Goal: Task Accomplishment & Management: Use online tool/utility

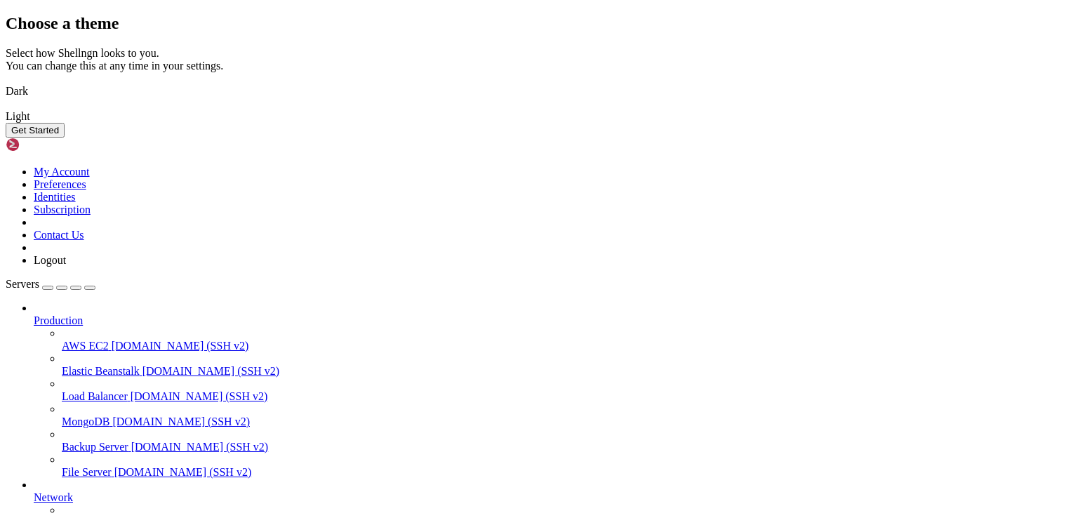
click at [65, 138] on button "Get Started" at bounding box center [35, 130] width 59 height 15
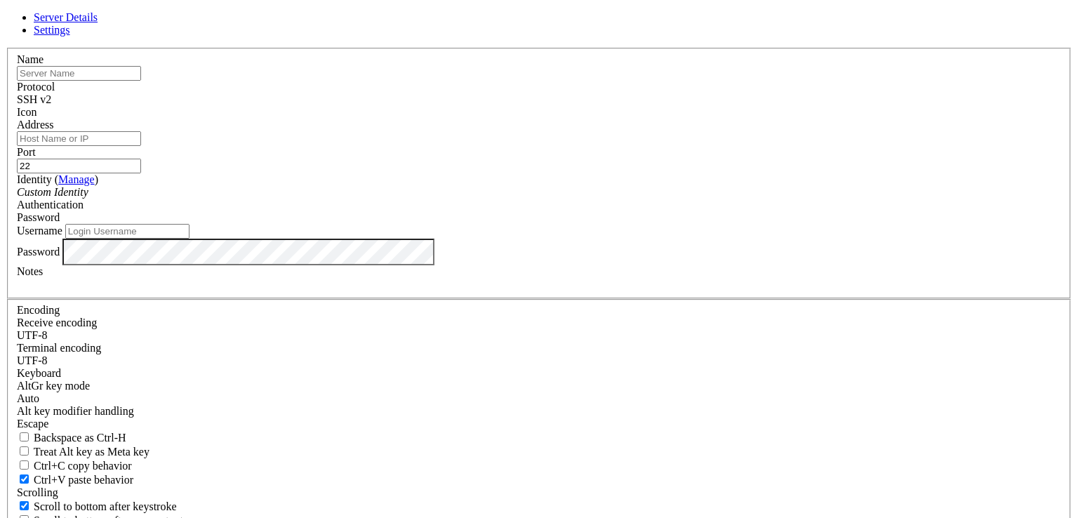
click at [189, 239] on input "Username" at bounding box center [127, 231] width 124 height 15
type input "root"
drag, startPoint x: 459, startPoint y: 448, endPoint x: 464, endPoint y: 424, distance: 24.5
drag, startPoint x: 407, startPoint y: 127, endPoint x: 420, endPoint y: 169, distance: 44.2
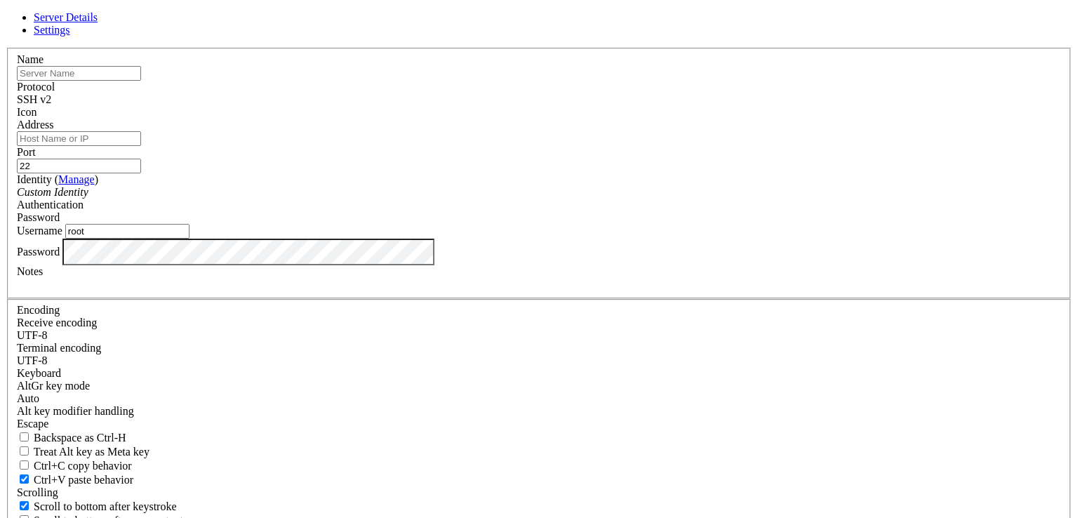
click at [420, 169] on fieldset "Name Protocol SSH v2 Icon Address Port 22 ( )" at bounding box center [539, 173] width 1064 height 251
click at [141, 146] on input "Address" at bounding box center [79, 138] width 124 height 15
paste input "[TECHNICAL_ID]"
type input "[TECHNICAL_ID]"
click at [141, 81] on input "text" at bounding box center [79, 73] width 124 height 15
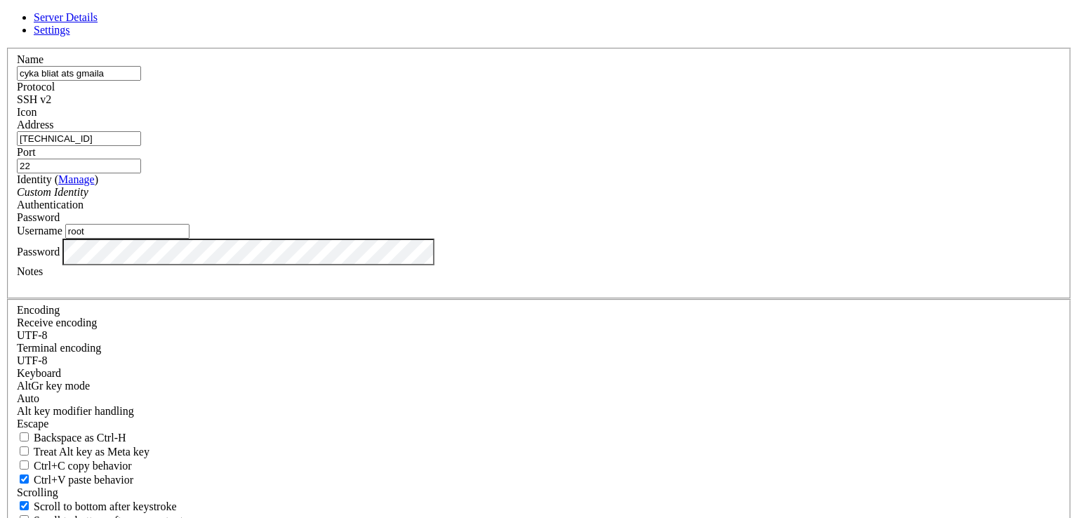
type input "cyka bliat ats gmaila"
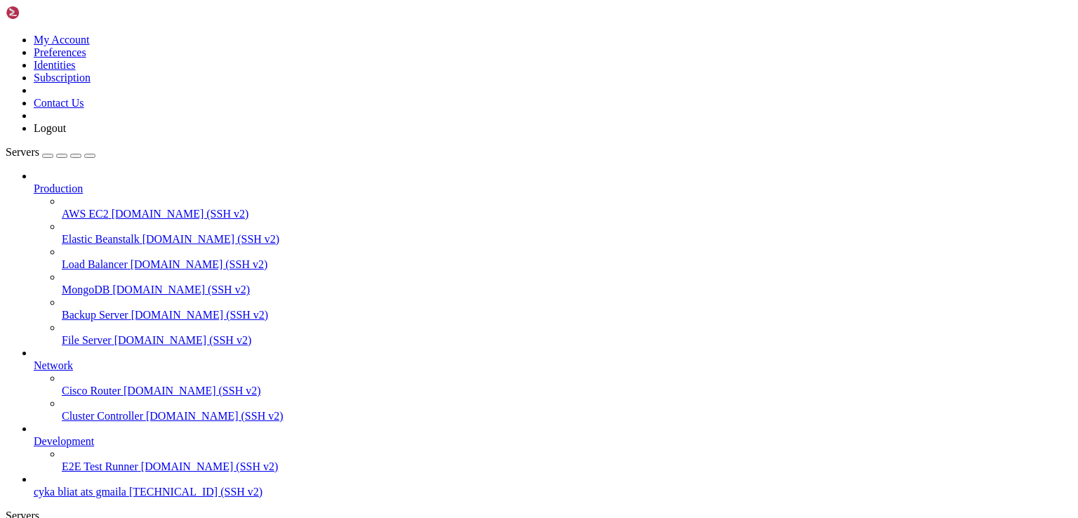
scroll to position [48, 0]
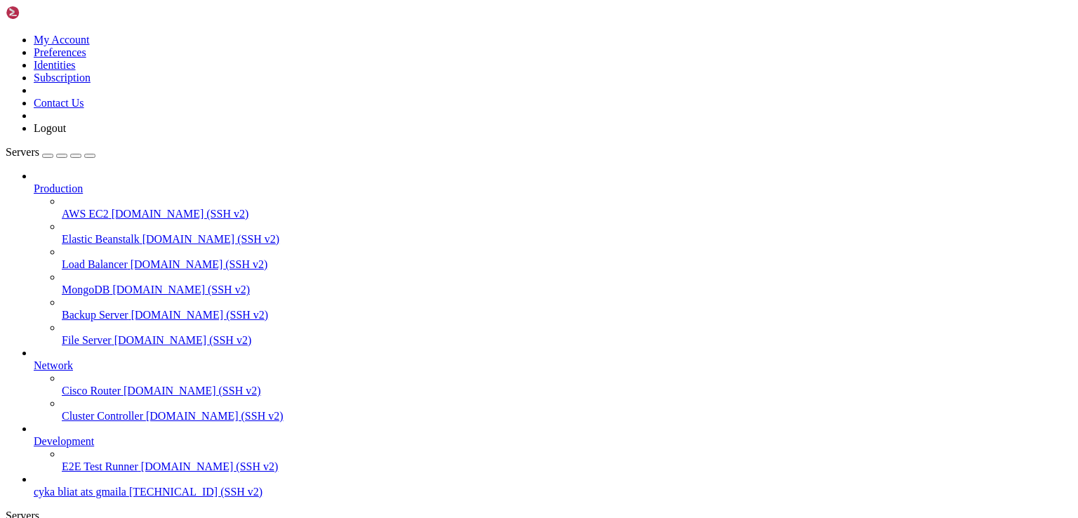
scroll to position [32, 0]
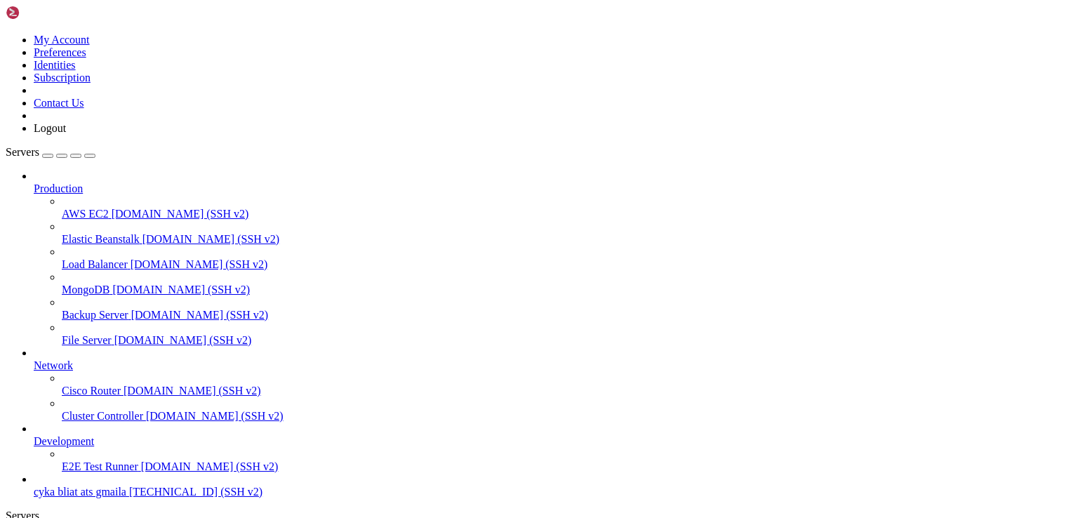
scroll to position [348, 0]
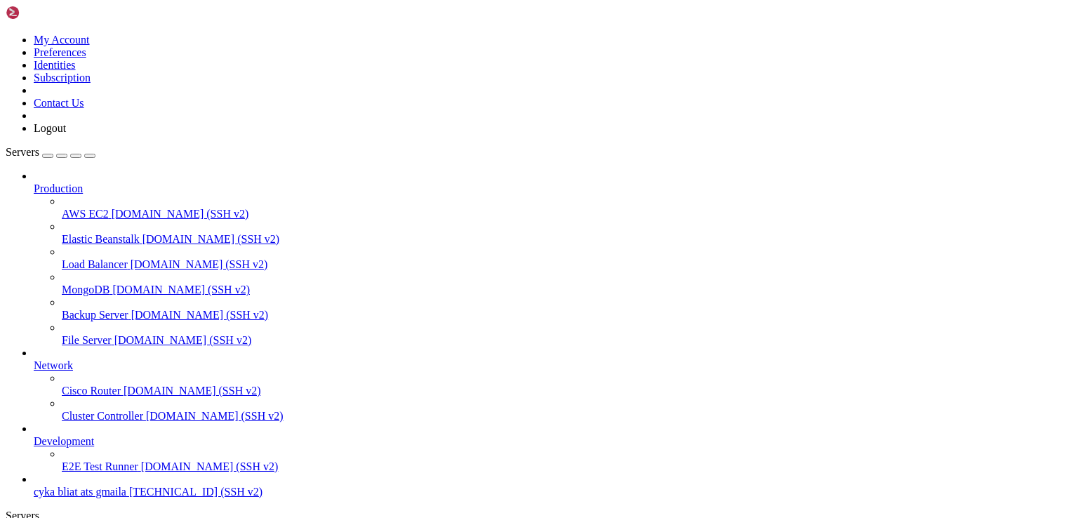
type input "/var/www/html"
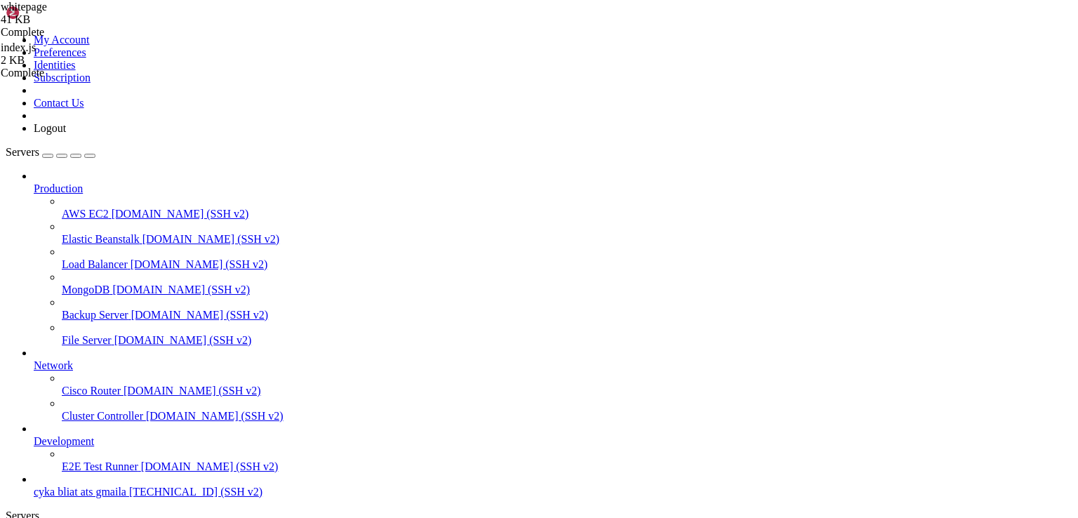
scroll to position [126, 0]
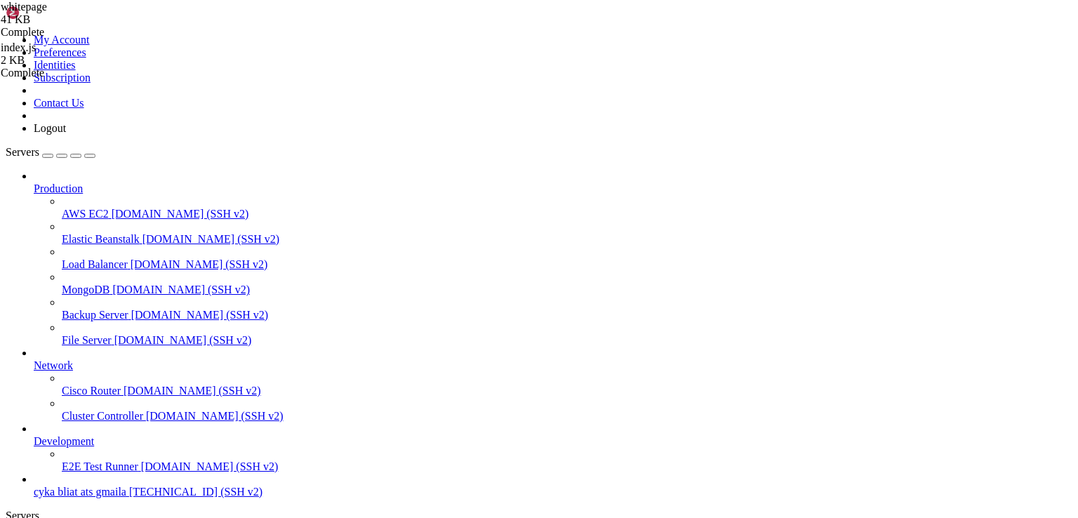
drag, startPoint x: 793, startPoint y: 328, endPoint x: 784, endPoint y: 333, distance: 10.4
paste textarea
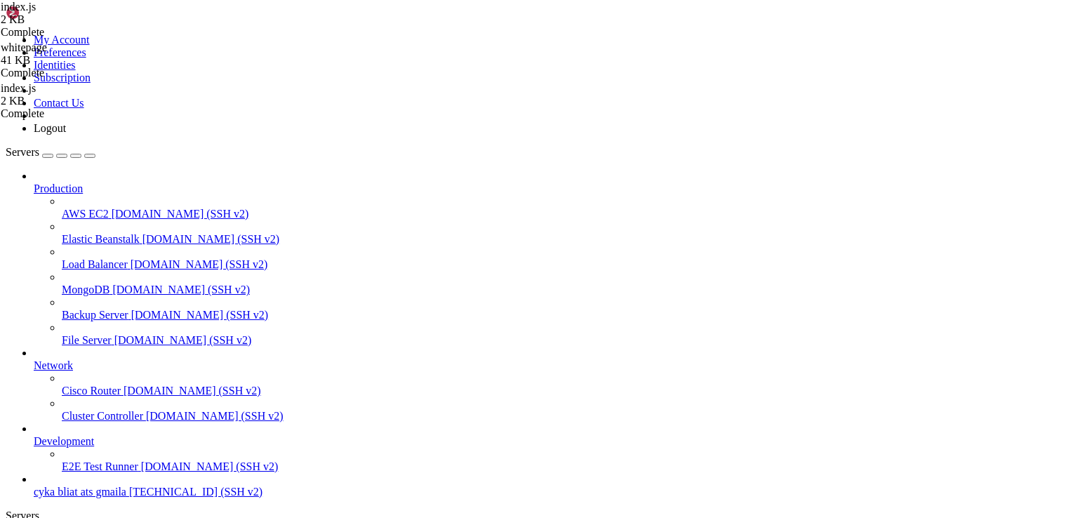
type textarea "});"
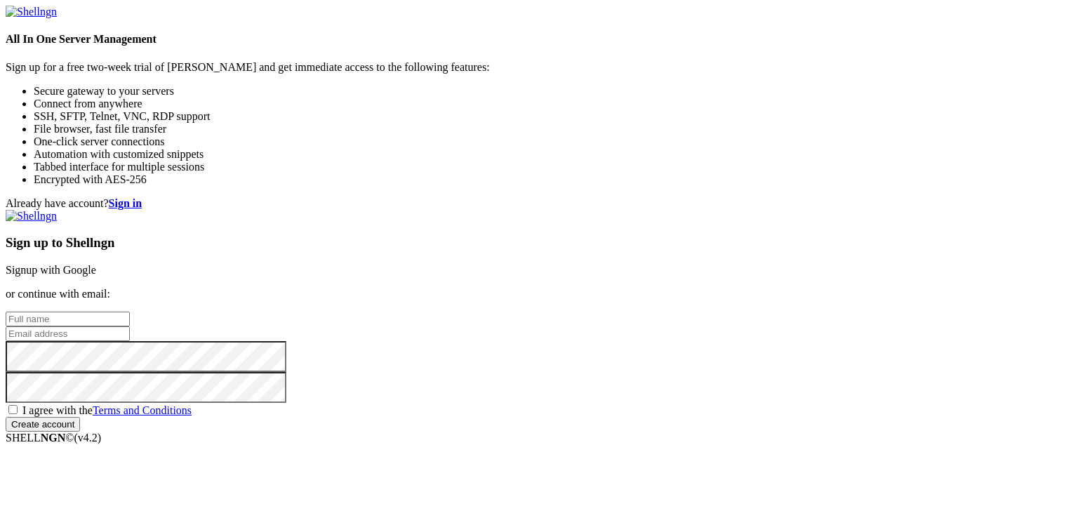
click at [96, 264] on link "Signup with Google" at bounding box center [51, 270] width 91 height 12
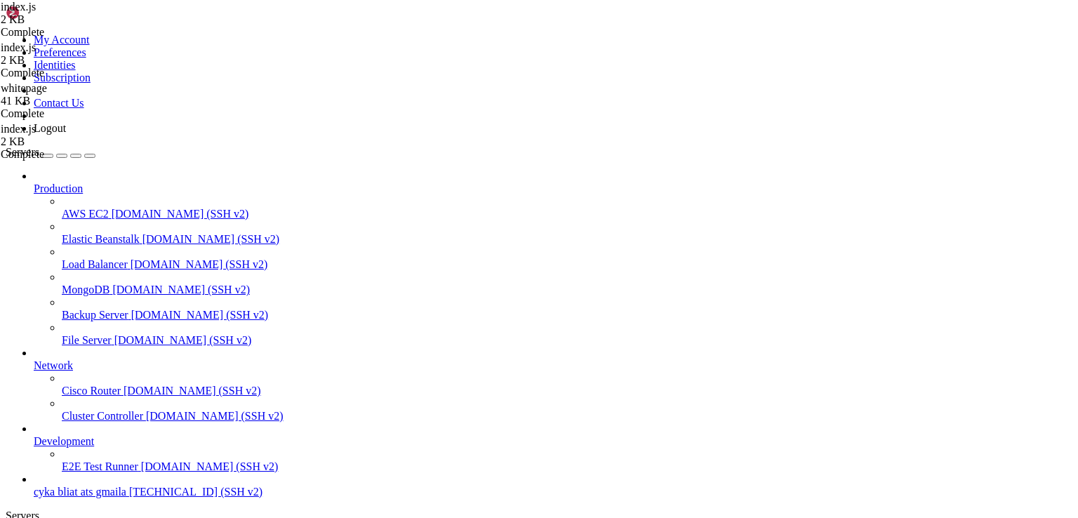
scroll to position [93, 0]
drag, startPoint x: 522, startPoint y: 240, endPoint x: 522, endPoint y: 248, distance: 8.4
type textarea "});"
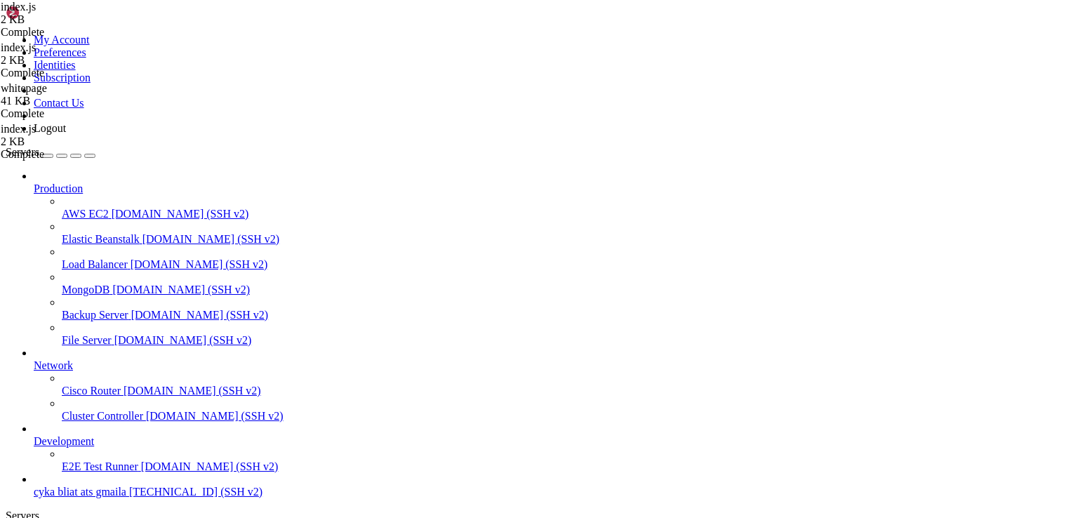
click at [109, 485] on span "cyka bliat ats gmaila" at bounding box center [80, 491] width 93 height 12
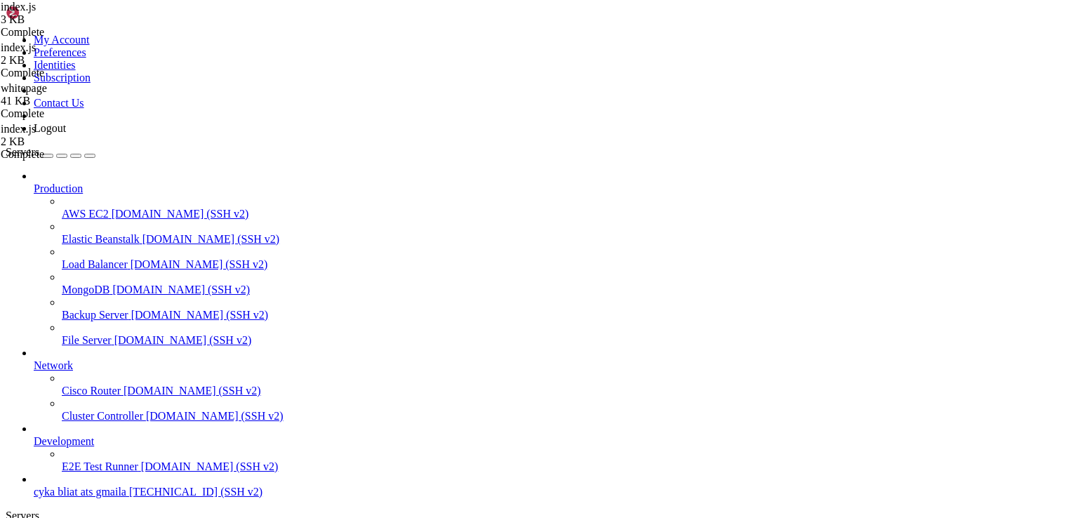
scroll to position [131, 0]
drag, startPoint x: 9, startPoint y: 1509, endPoint x: 333, endPoint y: 1736, distance: 395.9
copy div "* Strictly confined Kubernetes makes edge and IoT secure. Learn how MicroK8s ju…"
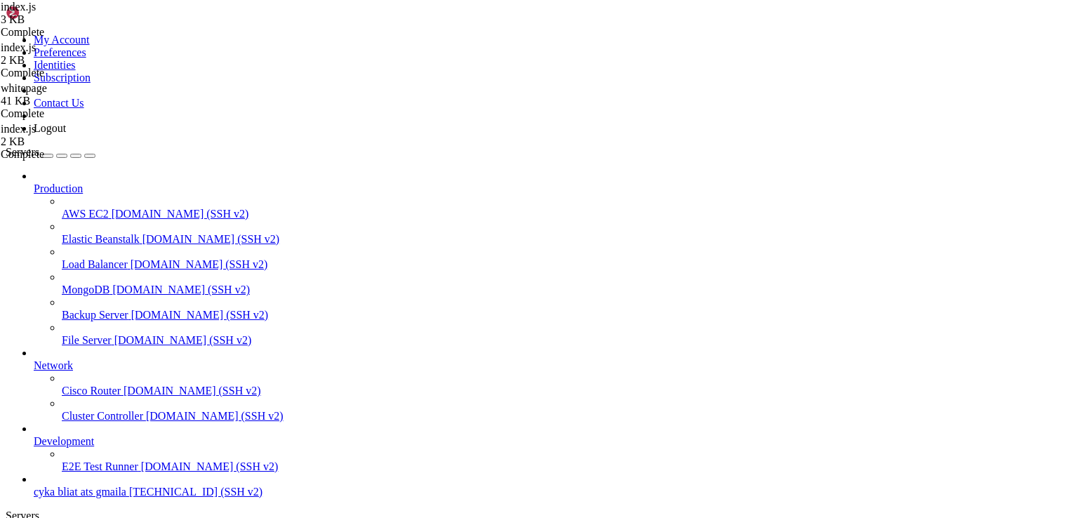
drag, startPoint x: 10, startPoint y: 1591, endPoint x: 86, endPoint y: 1585, distance: 76.0
drag, startPoint x: 328, startPoint y: 1745, endPoint x: 314, endPoint y: 1745, distance: 14.0
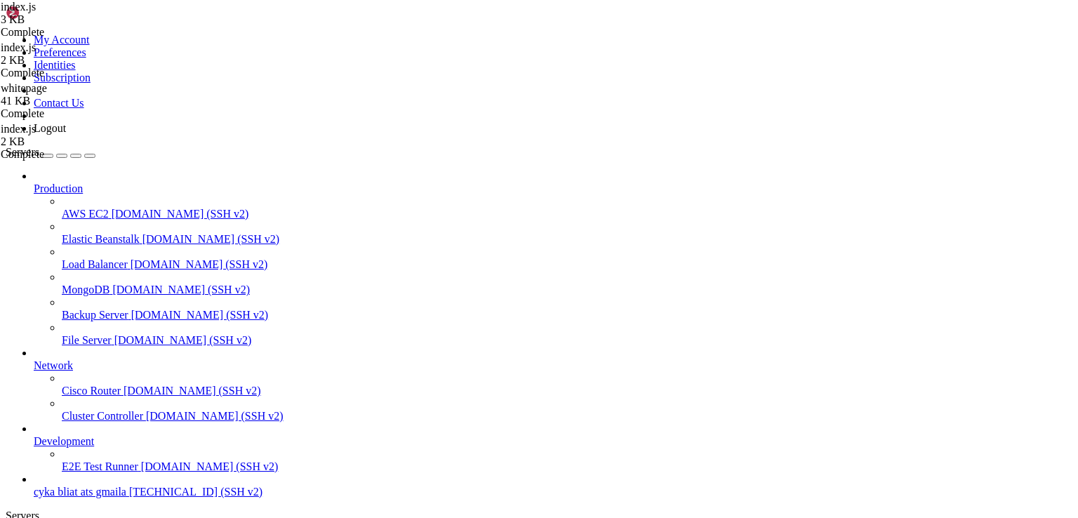
drag, startPoint x: 391, startPoint y: 1804, endPoint x: 570, endPoint y: 1694, distance: 209.7
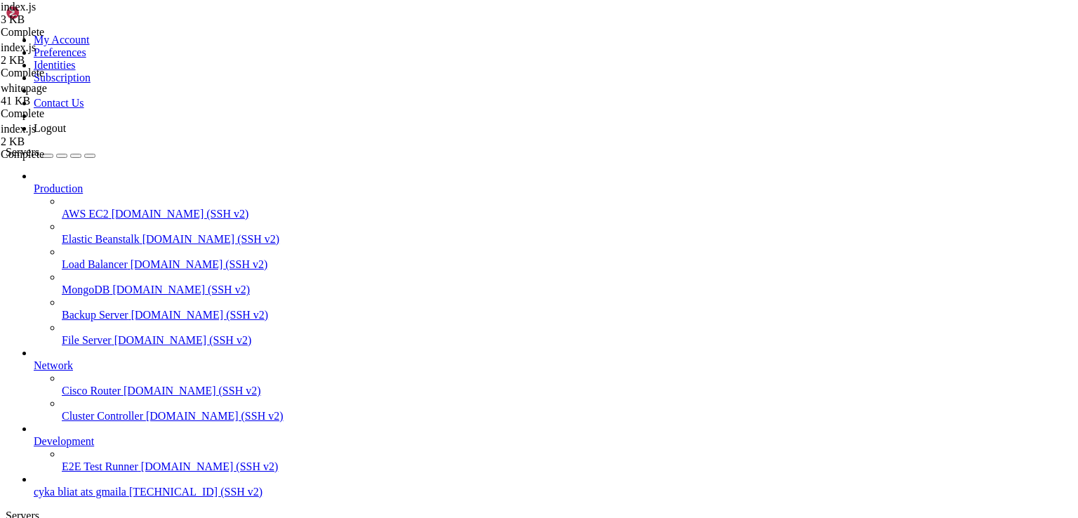
scroll to position [202, 0]
drag, startPoint x: 205, startPoint y: 1742, endPoint x: 502, endPoint y: 1712, distance: 298.9
drag, startPoint x: 241, startPoint y: 1740, endPoint x: 518, endPoint y: 1724, distance: 277.6
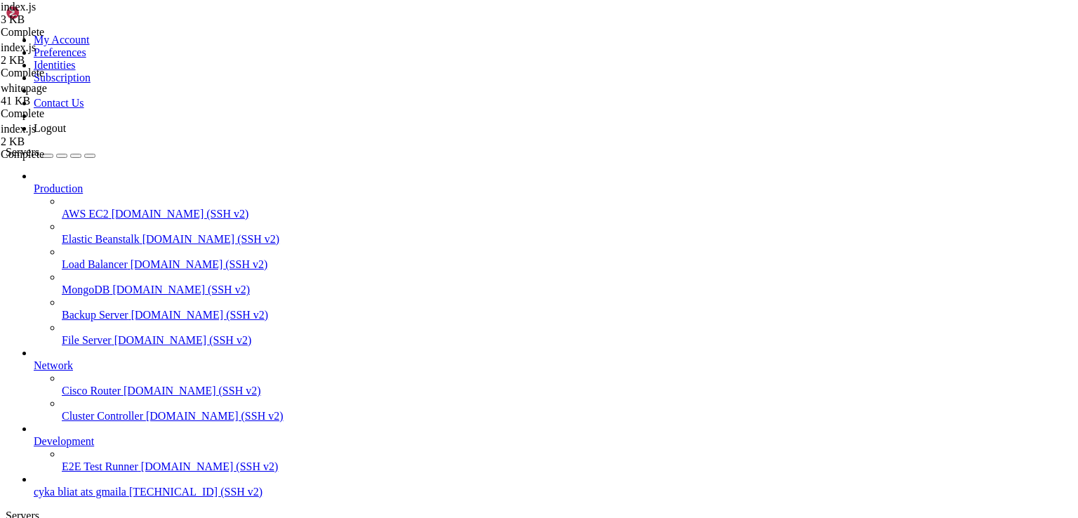
drag, startPoint x: 231, startPoint y: 1731, endPoint x: 330, endPoint y: 1747, distance: 100.9
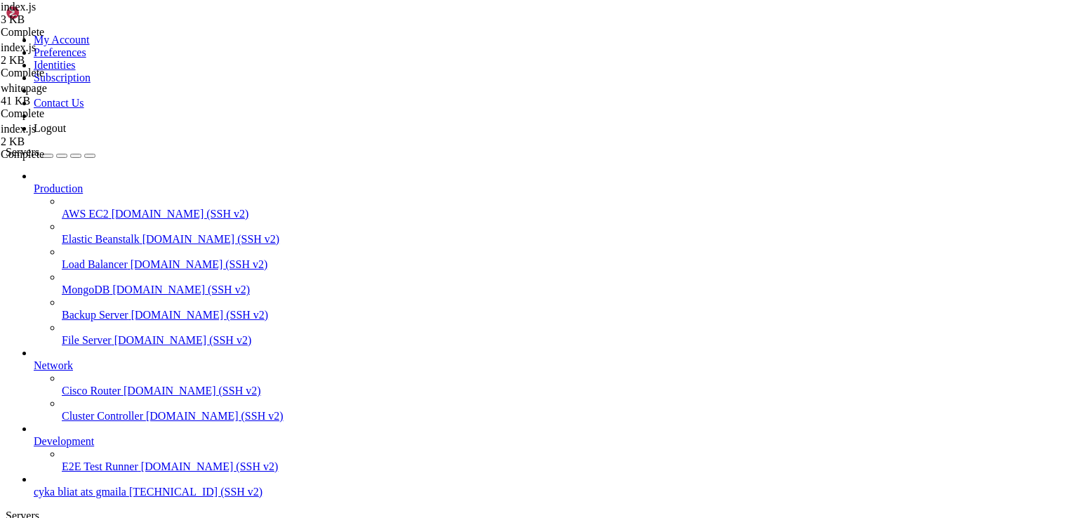
drag, startPoint x: 284, startPoint y: 1734, endPoint x: 410, endPoint y: 1748, distance: 126.3
drag, startPoint x: 8, startPoint y: 1585, endPoint x: 261, endPoint y: 1671, distance: 266.9
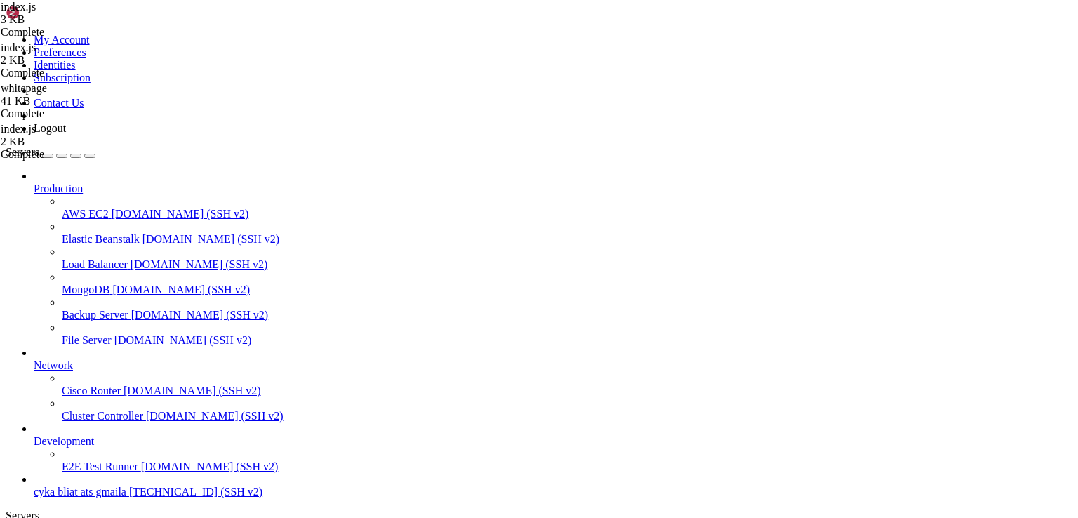
drag, startPoint x: 288, startPoint y: 1736, endPoint x: 401, endPoint y: 1742, distance: 113.1
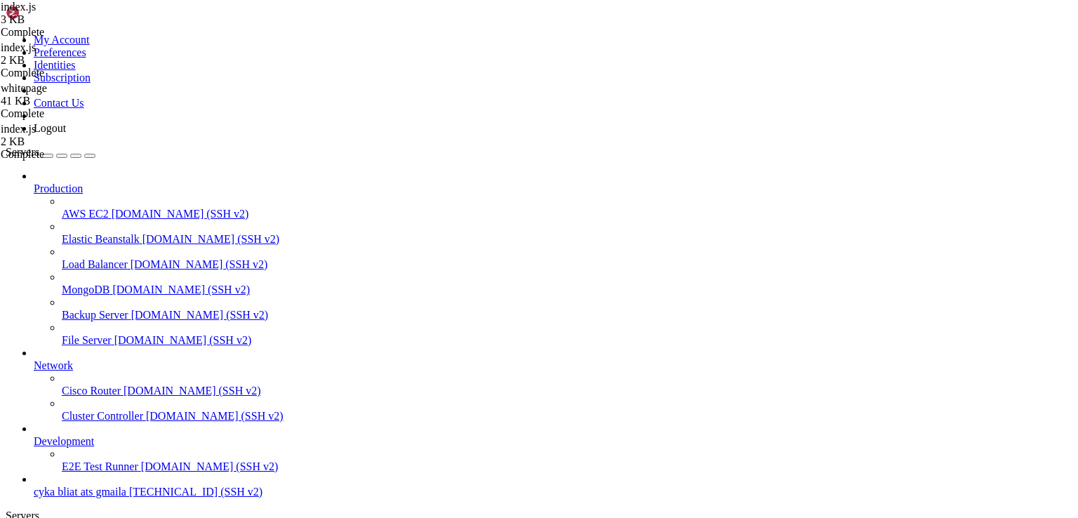
scroll to position [930, 0]
drag, startPoint x: 296, startPoint y: 1739, endPoint x: 559, endPoint y: 1722, distance: 263.6
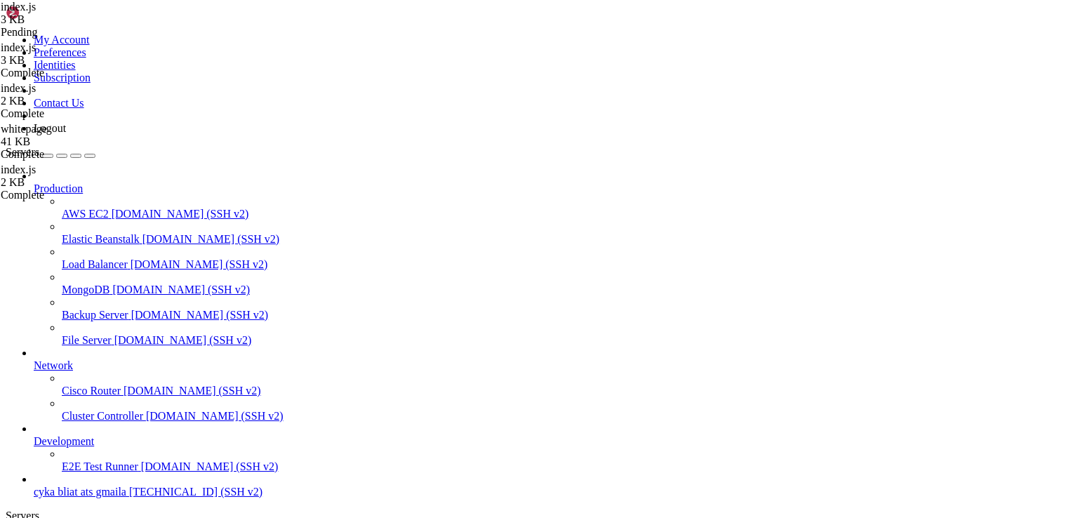
type input "/root"
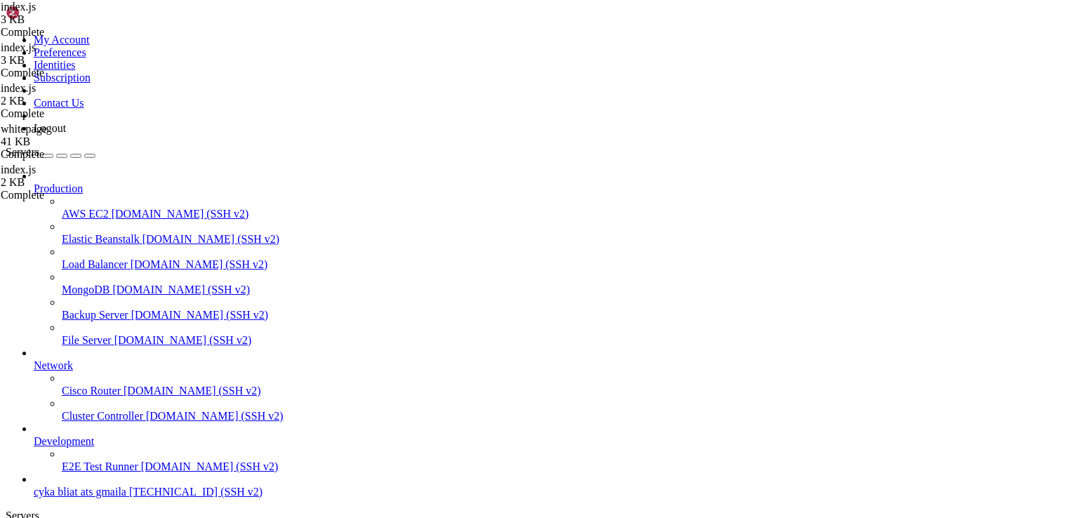
paste textarea
type textarea "});"
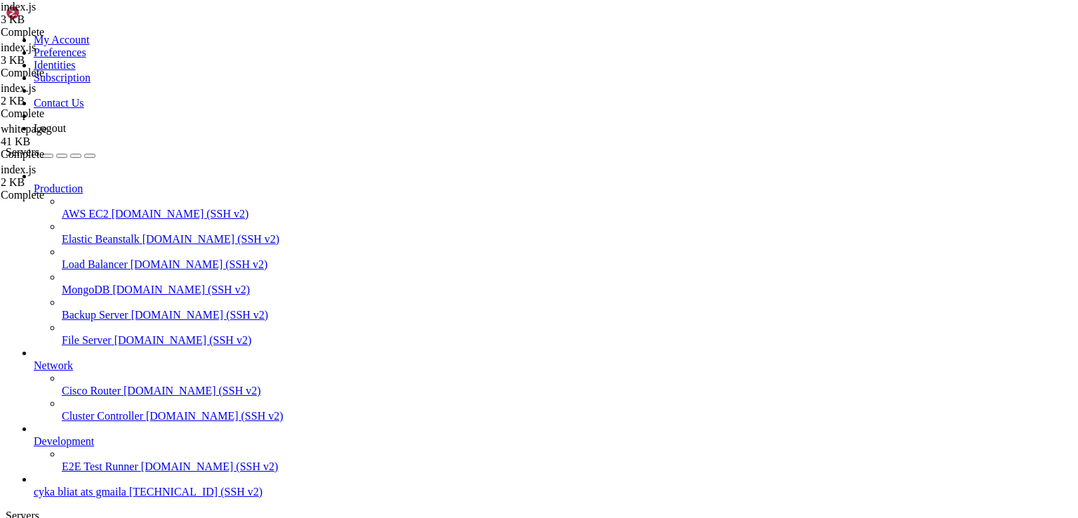
drag, startPoint x: 609, startPoint y: 214, endPoint x: 384, endPoint y: 133, distance: 239.5
drag, startPoint x: 235, startPoint y: 1745, endPoint x: 600, endPoint y: 1653, distance: 376.4
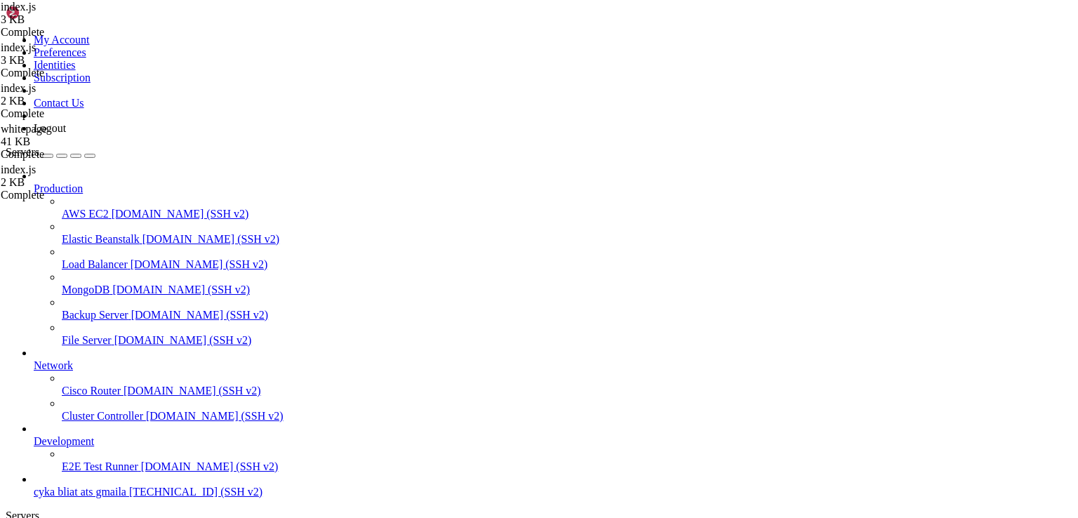
paste input "etc/nginx/sites-enabled/defaul"
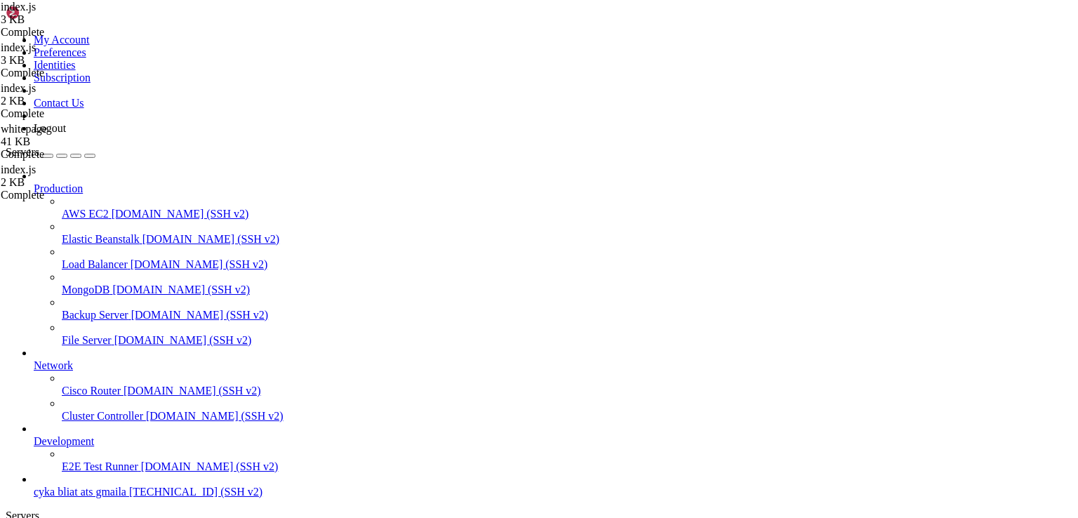
drag, startPoint x: 331, startPoint y: 46, endPoint x: 405, endPoint y: 46, distance: 73.7
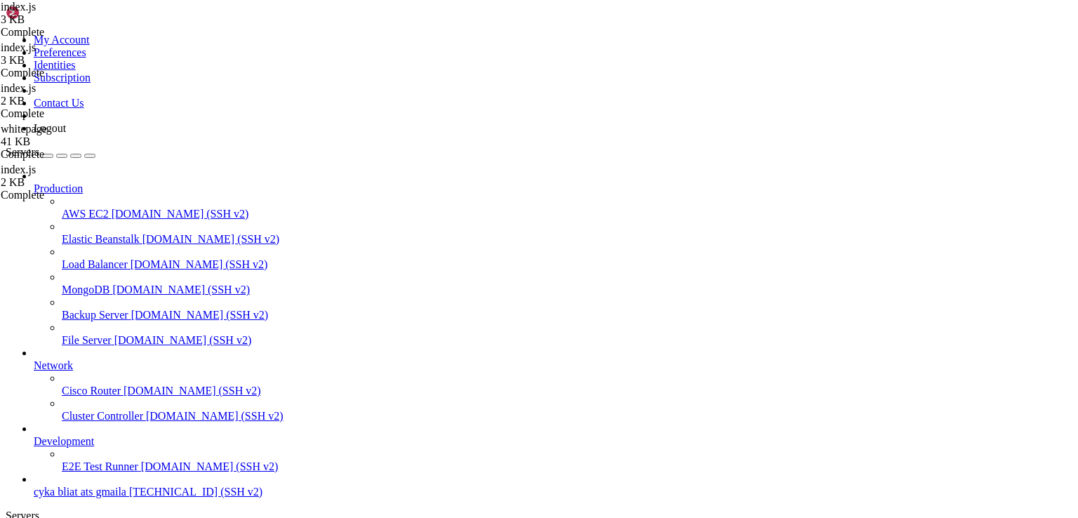
click at [997, 293] on div "index.js 3 KB Complete index.js 2 KB Complete whitepage 41 KB Complete index.js…" at bounding box center [539, 259] width 1078 height 518
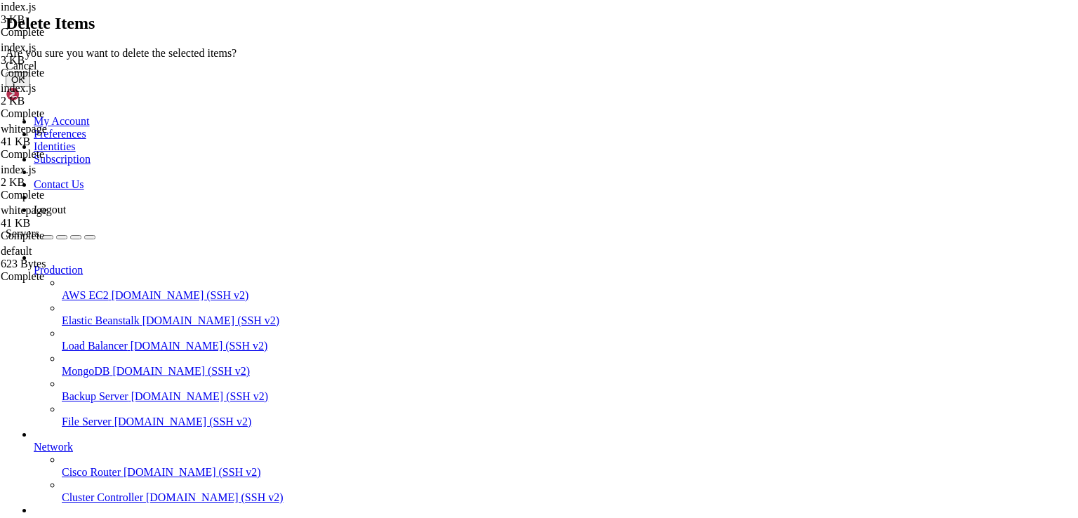
click at [30, 87] on button "OK" at bounding box center [18, 79] width 25 height 15
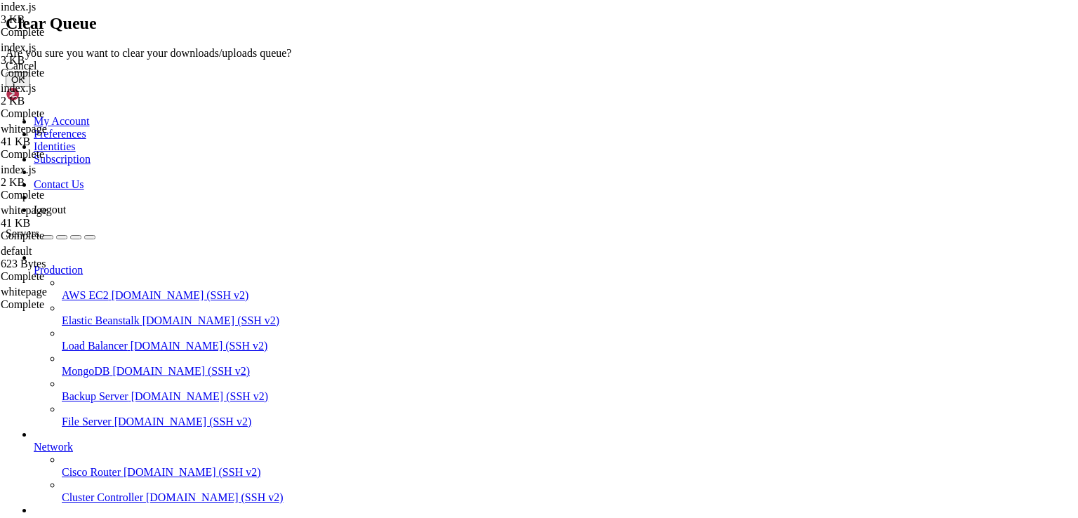
click at [30, 87] on button "OK" at bounding box center [18, 79] width 25 height 15
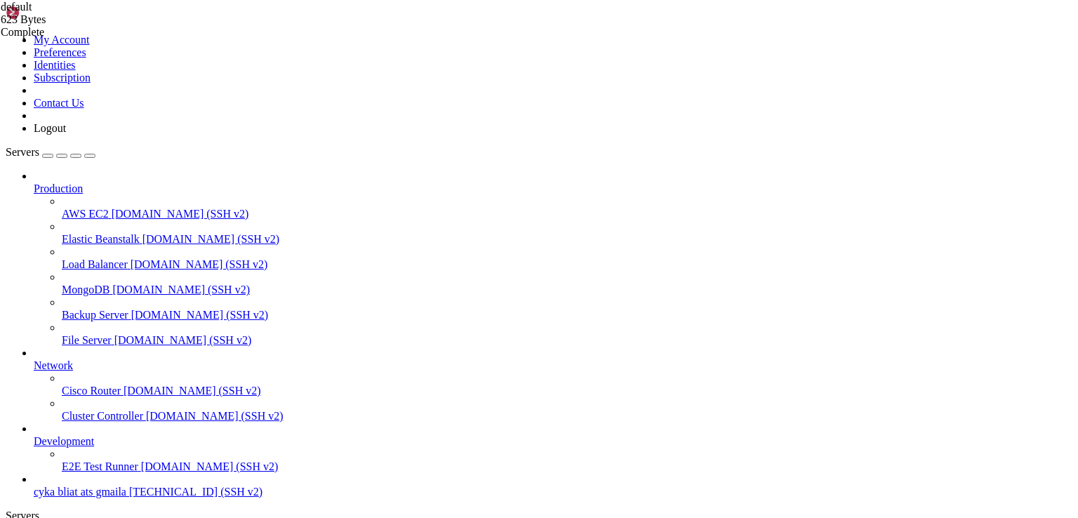
click at [141, 39] on div "Complete" at bounding box center [71, 32] width 140 height 13
drag, startPoint x: 405, startPoint y: 262, endPoint x: 374, endPoint y: 250, distance: 33.5
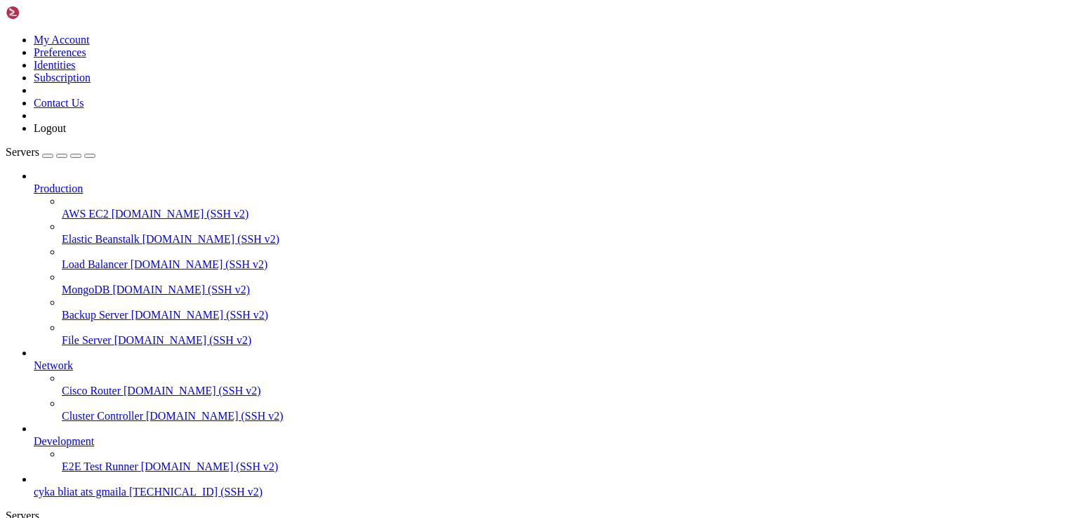
drag, startPoint x: 228, startPoint y: 1741, endPoint x: 511, endPoint y: 1715, distance: 283.9
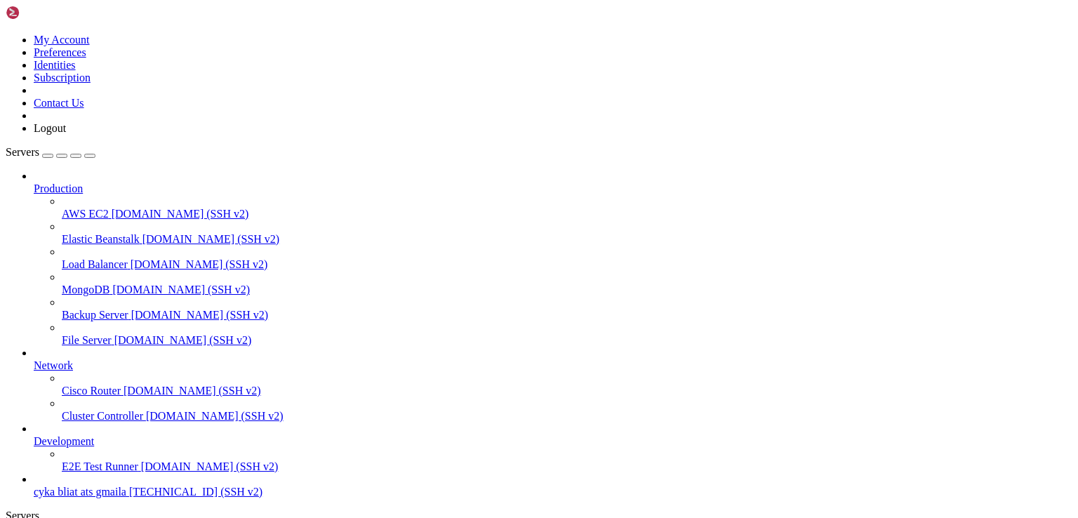
drag, startPoint x: 391, startPoint y: 1807, endPoint x: 541, endPoint y: 1723, distance: 172.1
drag, startPoint x: 227, startPoint y: 1734, endPoint x: 516, endPoint y: 1700, distance: 291.8
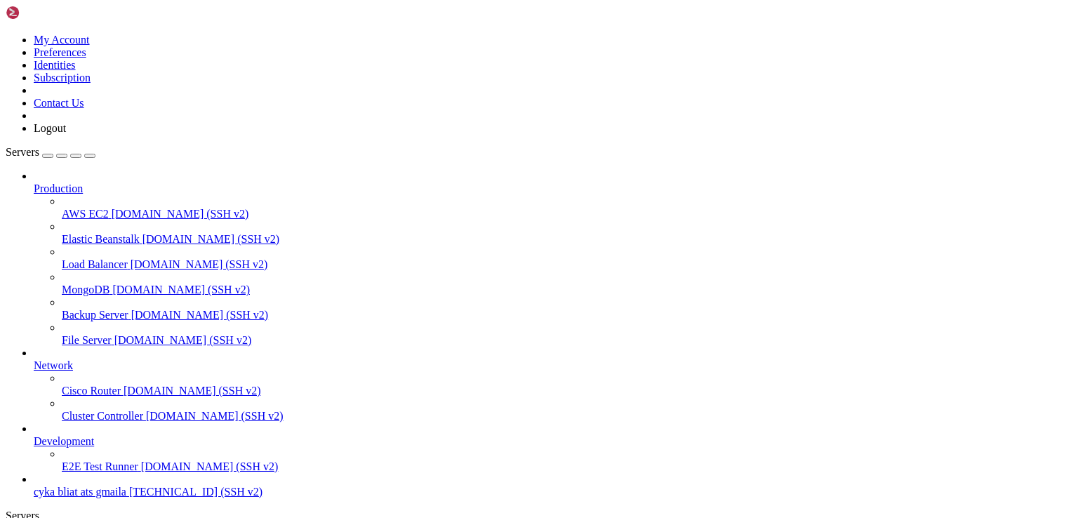
scroll to position [1884, 0]
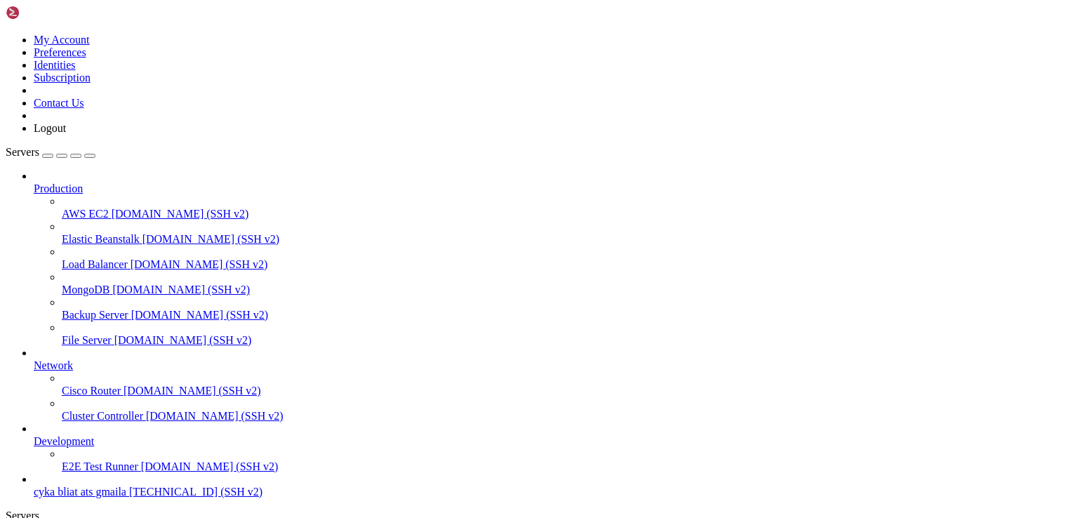
drag, startPoint x: 218, startPoint y: 51, endPoint x: 369, endPoint y: 31, distance: 152.2
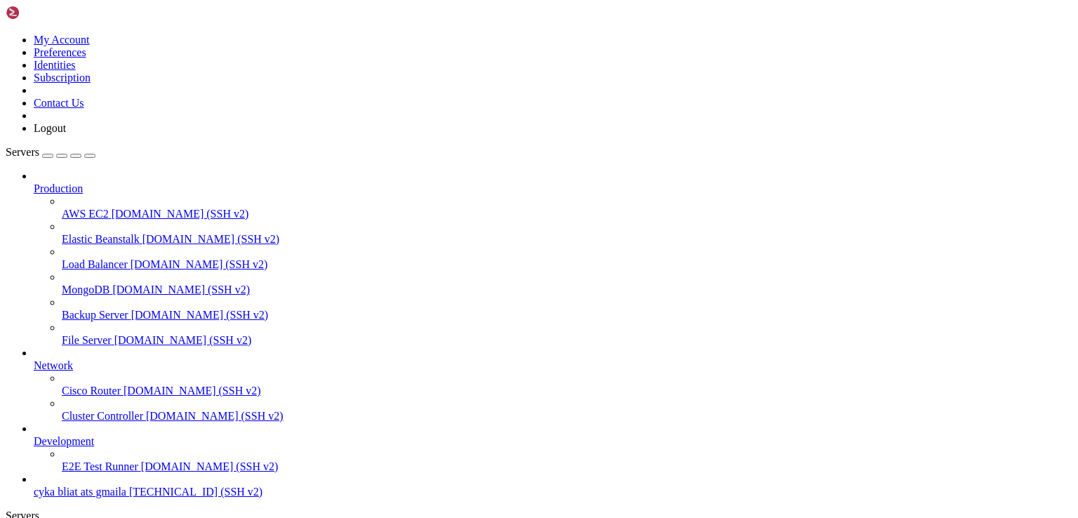
drag, startPoint x: 270, startPoint y: 51, endPoint x: 462, endPoint y: 55, distance: 192.3
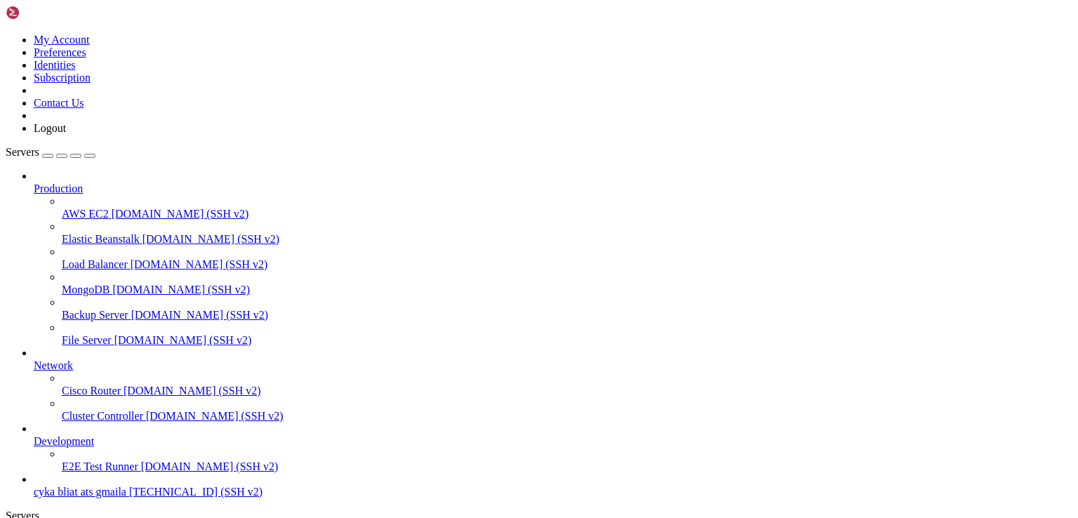
type input "/var/www/html"
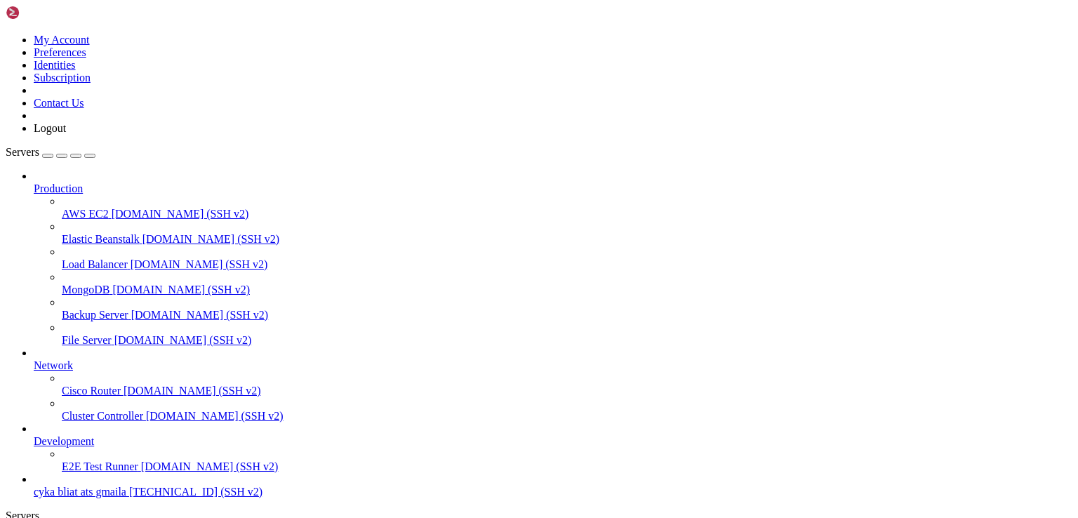
type textarea "const hasValidParam = req.query.gclick === '1';"
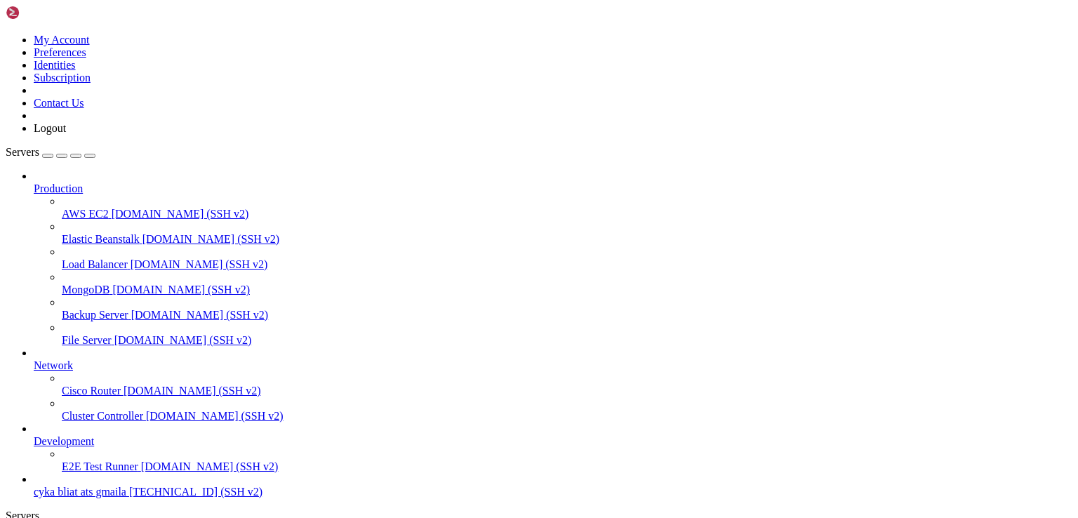
type textarea "const hasValidParam = req.query.gclick === '1';"
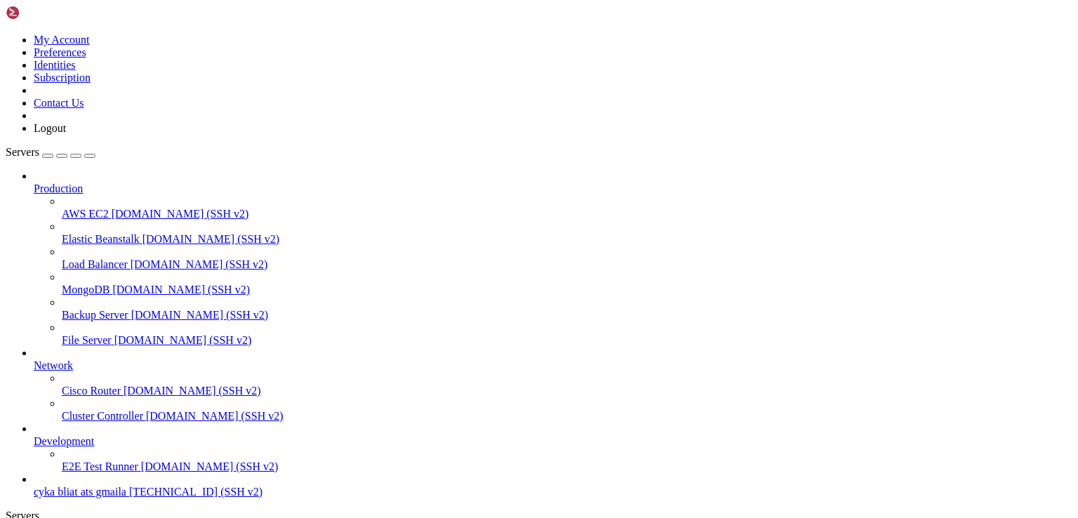
scroll to position [0, 0]
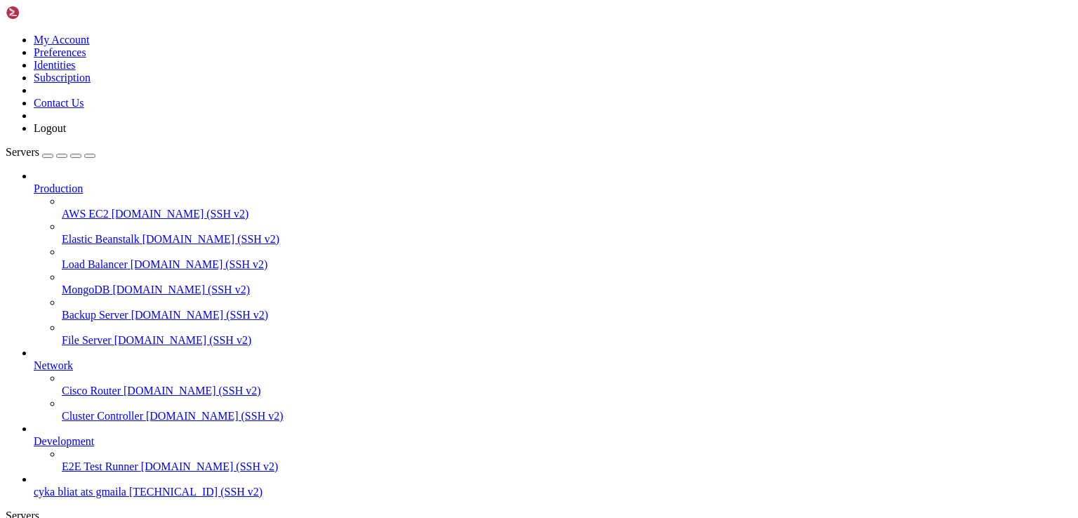
drag, startPoint x: 175, startPoint y: 1743, endPoint x: 250, endPoint y: 1743, distance: 75.1
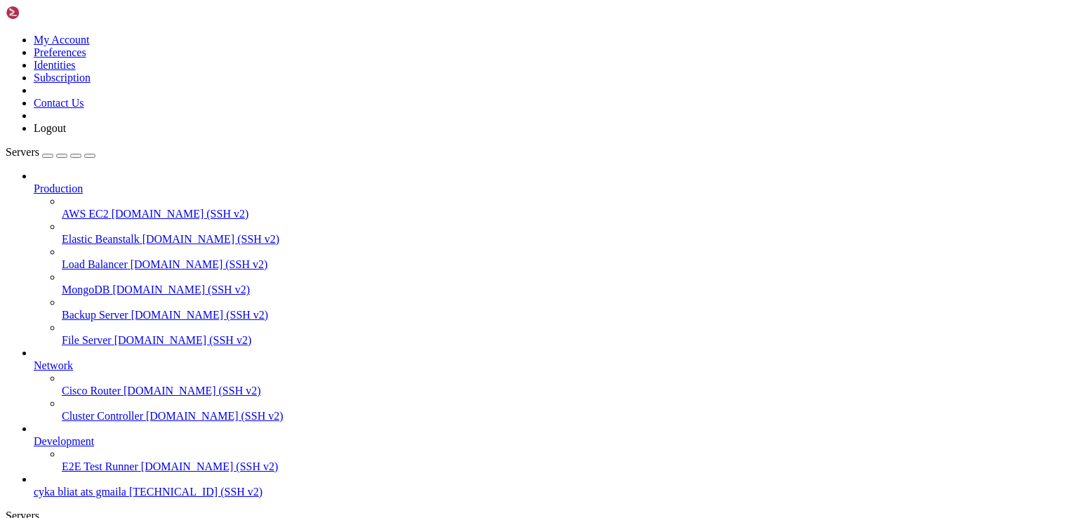
scroll to position [1740, 0]
drag, startPoint x: 206, startPoint y: 1499, endPoint x: 552, endPoint y: 1523, distance: 346.7
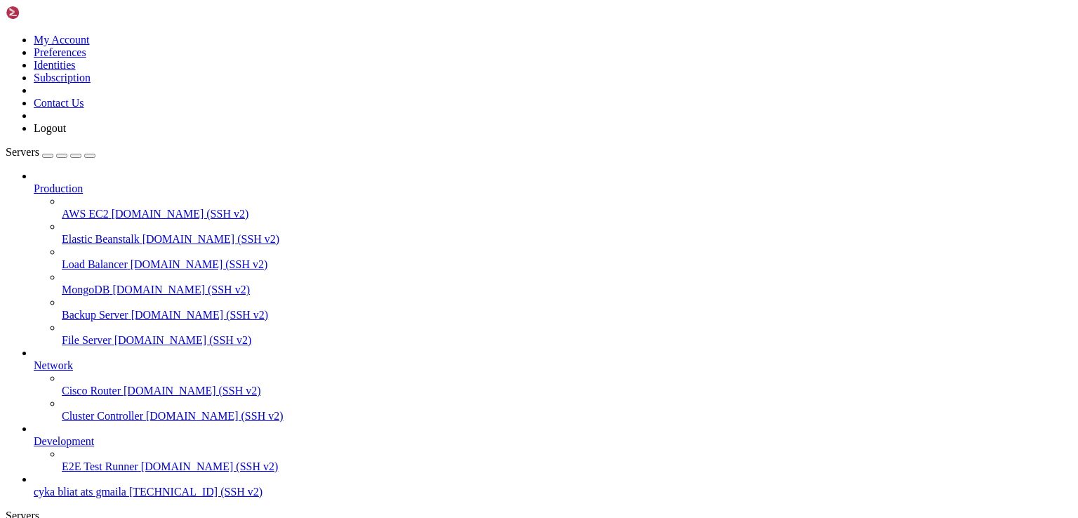
drag, startPoint x: 185, startPoint y: 1498, endPoint x: 245, endPoint y: 1498, distance: 59.6
drag, startPoint x: 623, startPoint y: 214, endPoint x: 346, endPoint y: 147, distance: 285.0
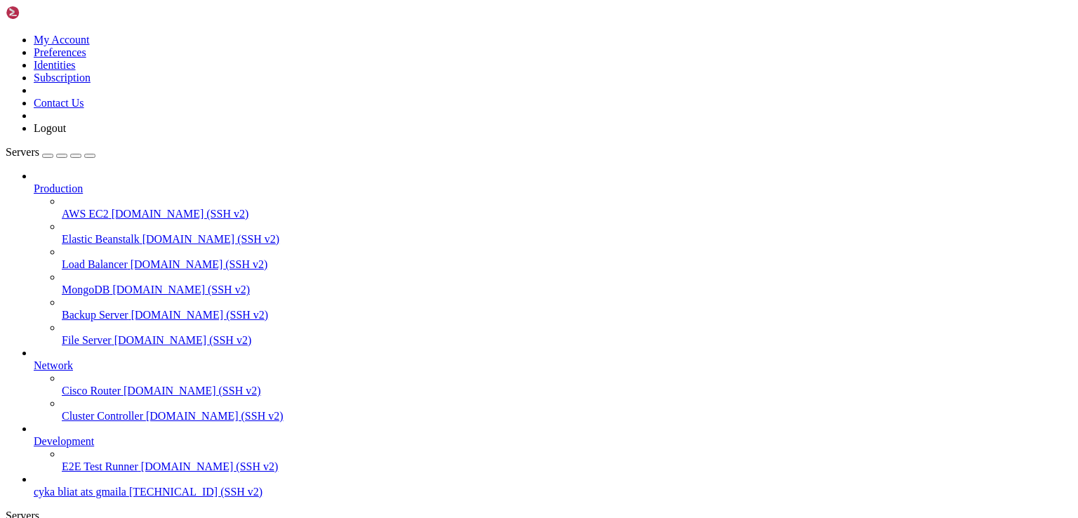
drag, startPoint x: 128, startPoint y: 1489, endPoint x: 176, endPoint y: 1499, distance: 49.4
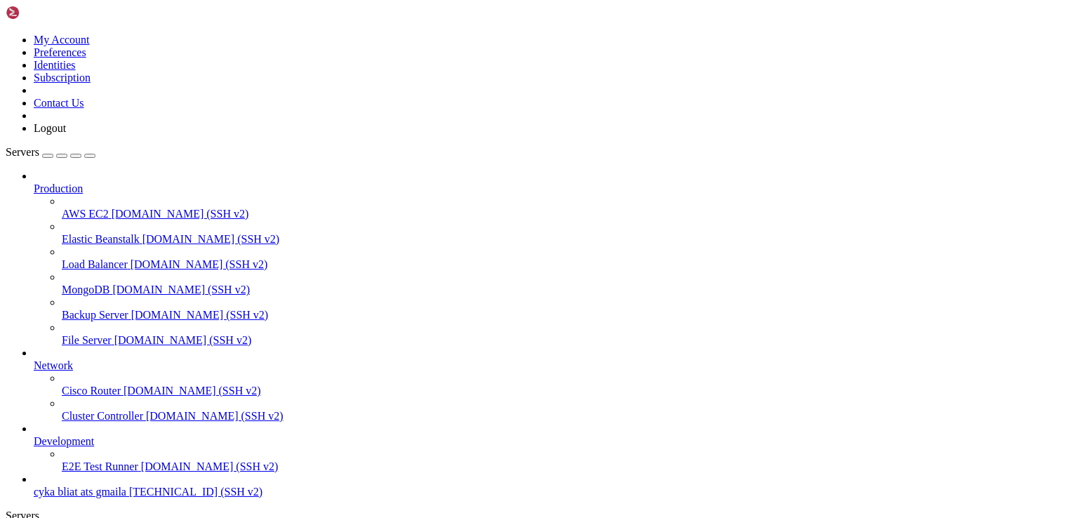
drag, startPoint x: 211, startPoint y: 1498, endPoint x: 549, endPoint y: 1476, distance: 338.1
drag, startPoint x: 199, startPoint y: 1526, endPoint x: 555, endPoint y: 1463, distance: 361.8
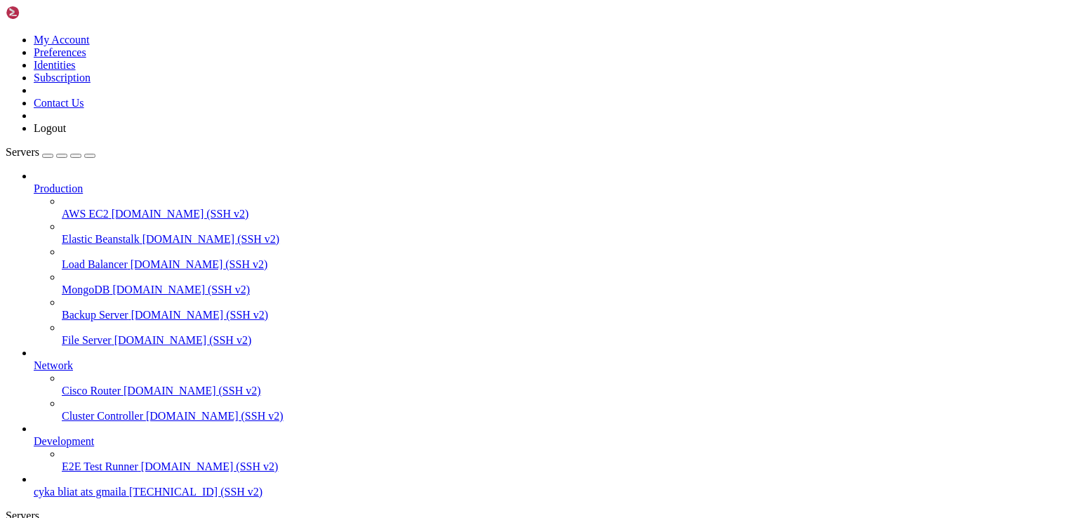
scroll to position [1896, 0]
drag, startPoint x: 190, startPoint y: 73, endPoint x: 538, endPoint y: 25, distance: 351.3
drag, startPoint x: 348, startPoint y: 12, endPoint x: 345, endPoint y: 20, distance: 8.9
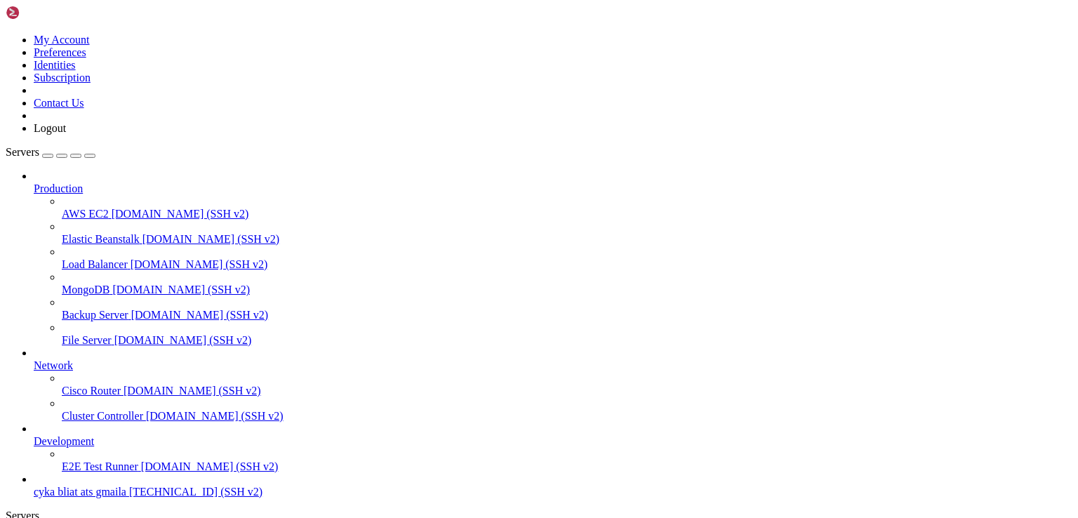
click at [129, 489] on span "[TECHNICAL_ID] (SSH v2)" at bounding box center [195, 491] width 133 height 12
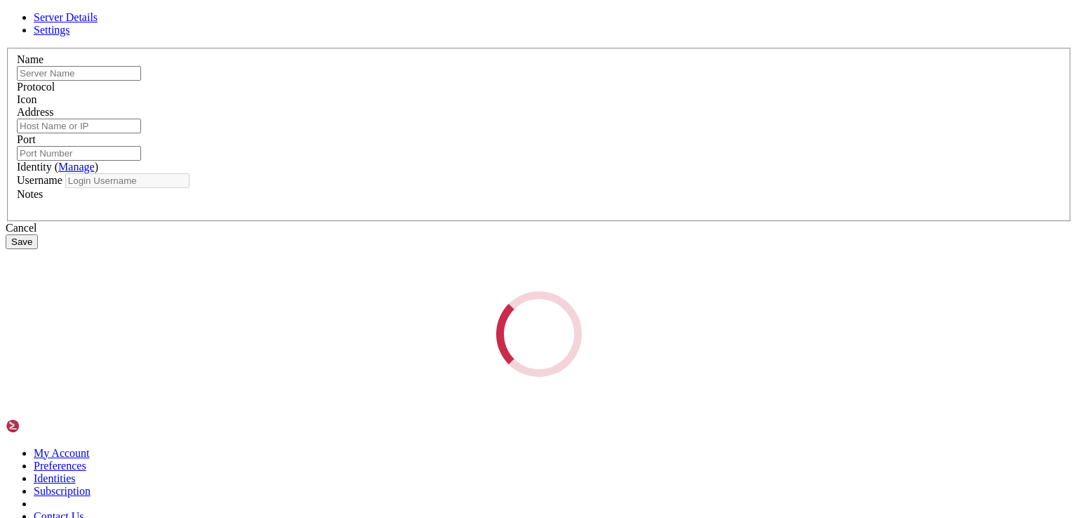
type input "cyka bliat ats gmaila"
type input "[TECHNICAL_ID]"
type input "22"
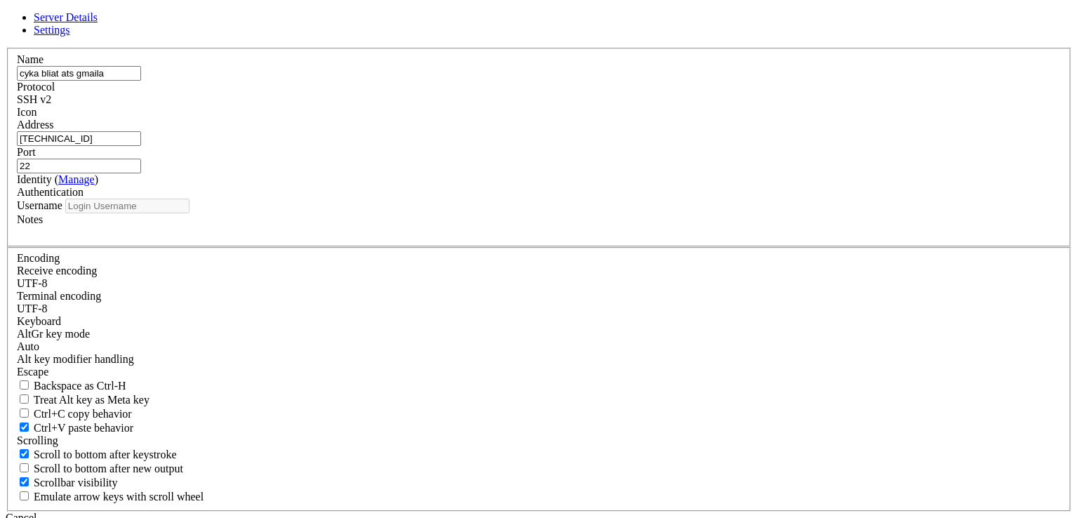
type input "root"
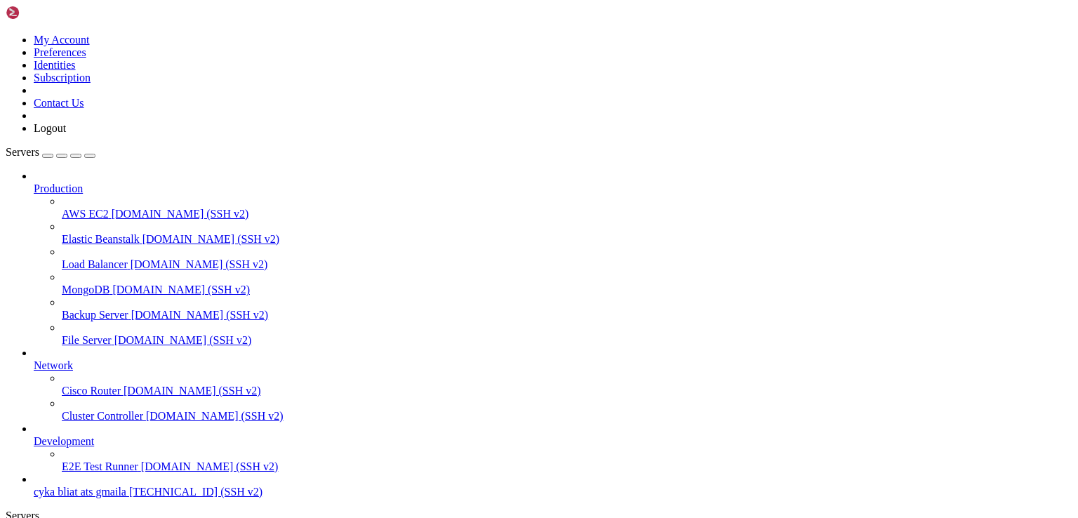
drag, startPoint x: 194, startPoint y: 21, endPoint x: 716, endPoint y: 18, distance: 522.0
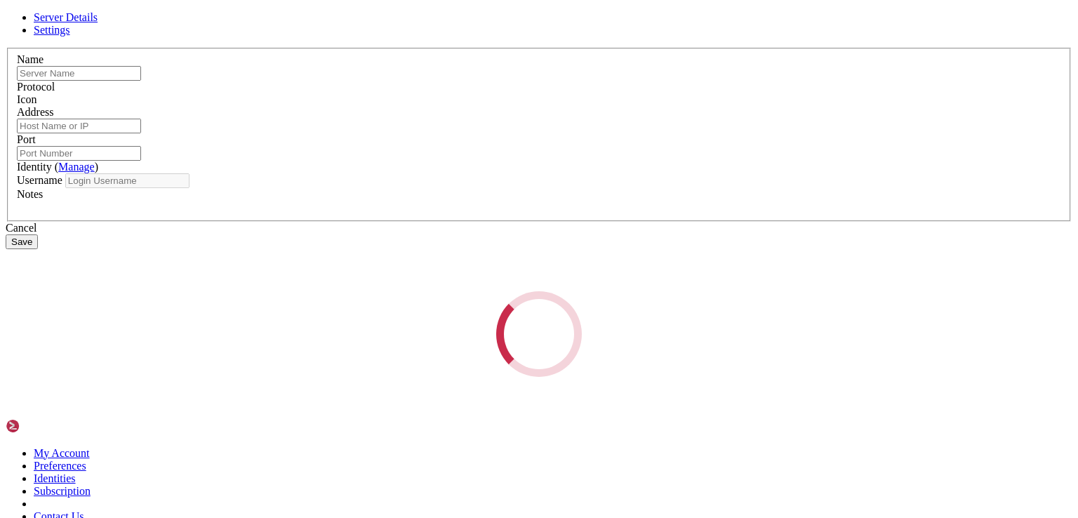
type input "cyka bliat ats gmaila"
type input "[TECHNICAL_ID]"
type input "22"
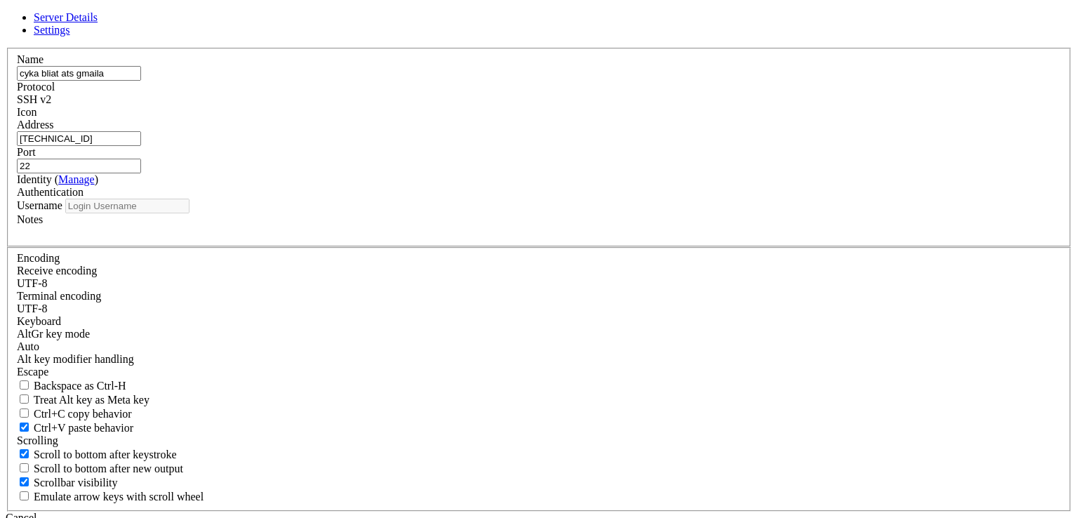
type input "root"
